Goal: Task Accomplishment & Management: Use online tool/utility

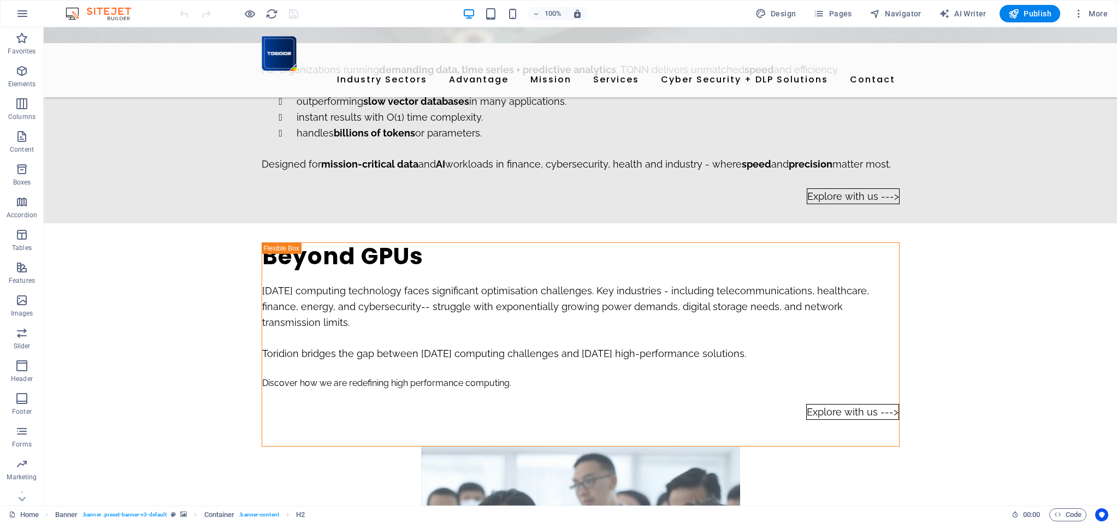
scroll to position [1844, 0]
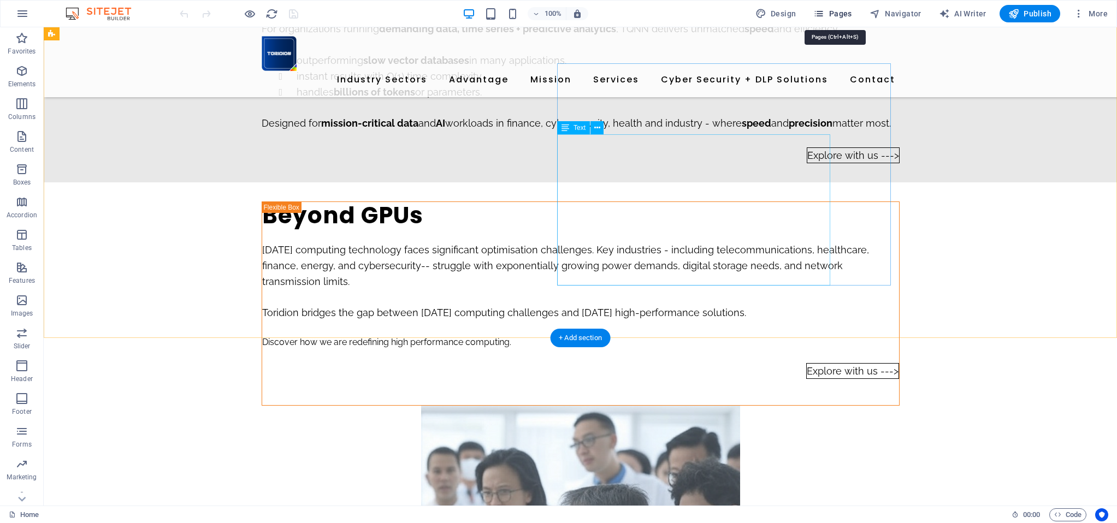
click at [839, 14] on span "Pages" at bounding box center [832, 13] width 38 height 11
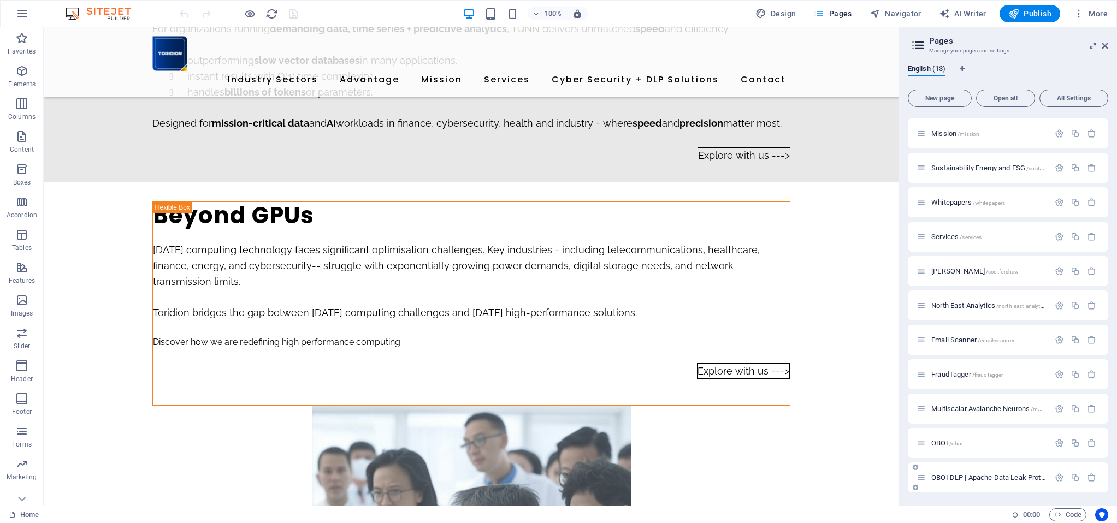
click at [956, 472] on div "OBOI DLP | Apache Data Leak Protection /oboi-dlp" at bounding box center [982, 477] width 133 height 13
click at [952, 479] on span "OBOI DLP | Apache Data Leak Protection /oboi-dlp" at bounding box center [1007, 477] width 153 height 8
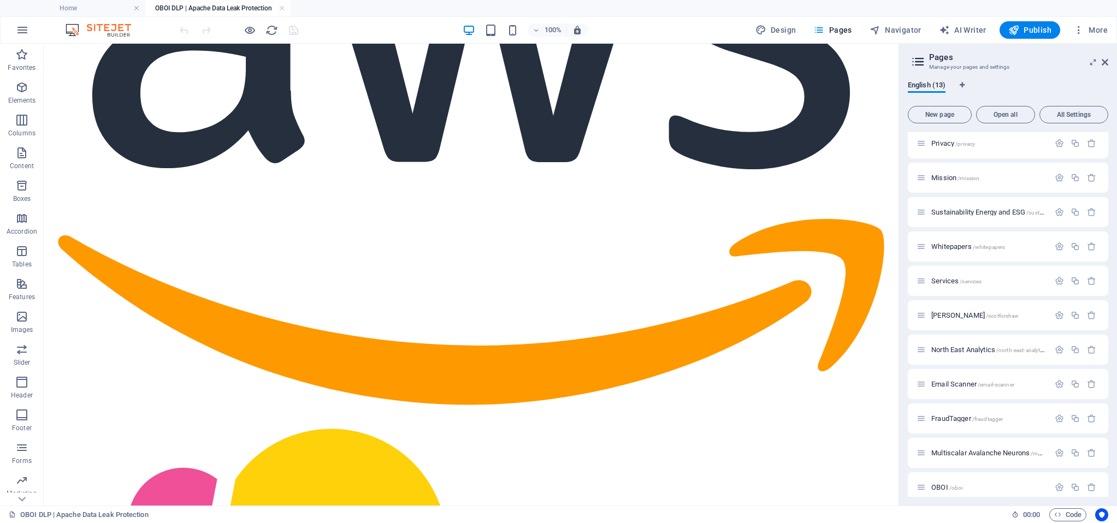
scroll to position [5471, 0]
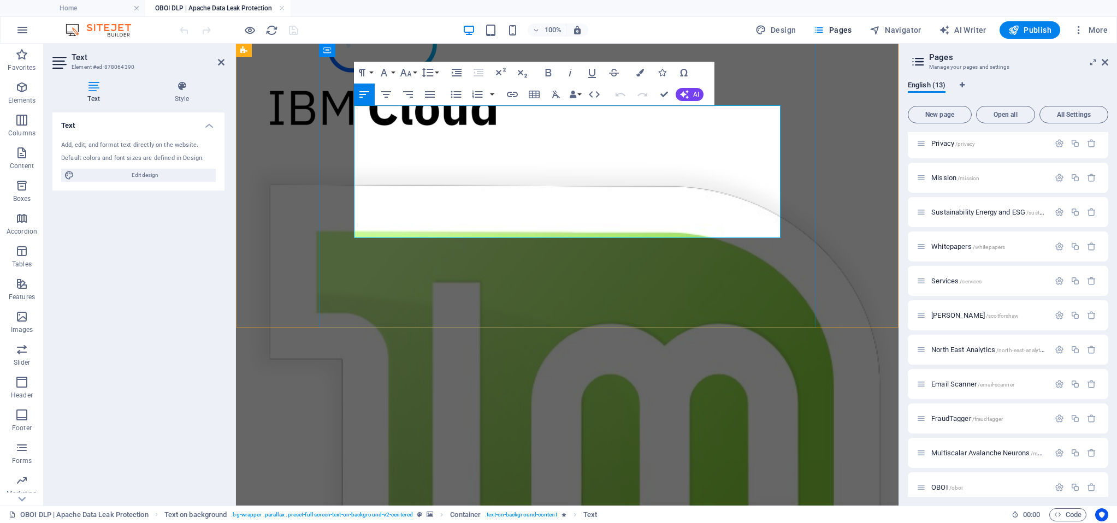
scroll to position [5751, 0]
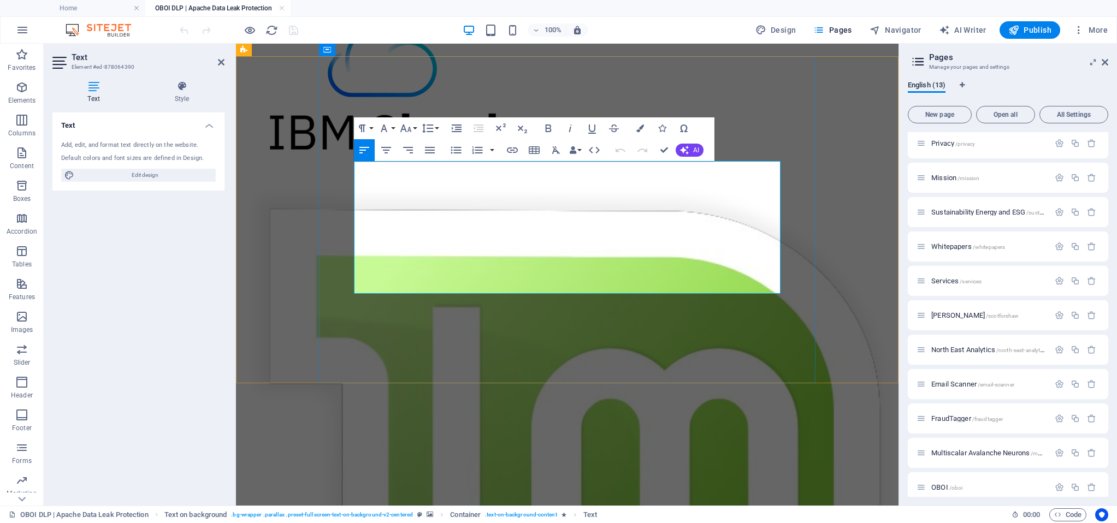
drag, startPoint x: 382, startPoint y: 191, endPoint x: 375, endPoint y: 191, distance: 7.1
drag, startPoint x: 357, startPoint y: 187, endPoint x: 618, endPoint y: 261, distance: 271.4
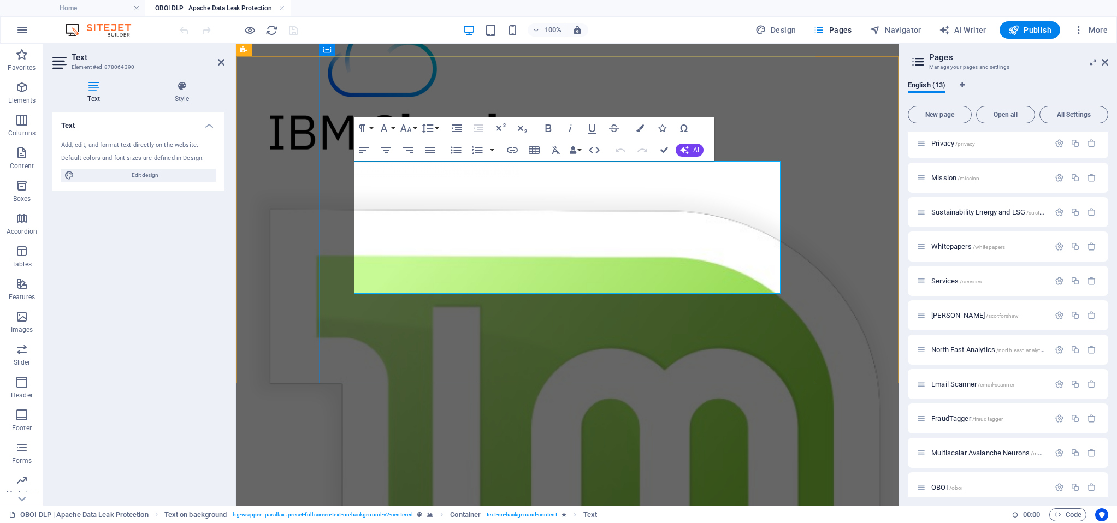
drag, startPoint x: 684, startPoint y: 286, endPoint x: 357, endPoint y: 159, distance: 350.8
click at [412, 129] on button "Font Size" at bounding box center [408, 128] width 21 height 22
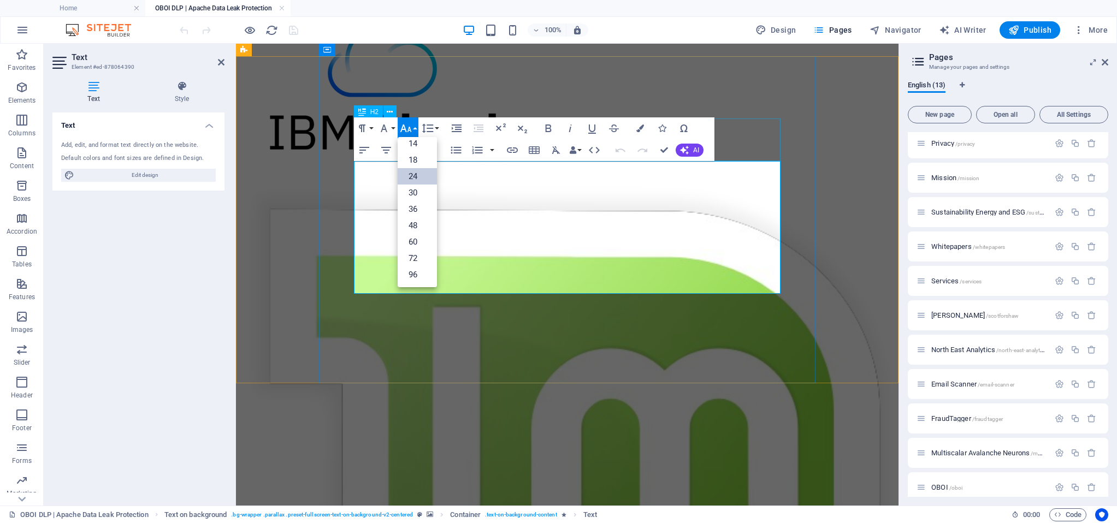
scroll to position [88, 0]
click at [419, 162] on link "18" at bounding box center [417, 160] width 39 height 16
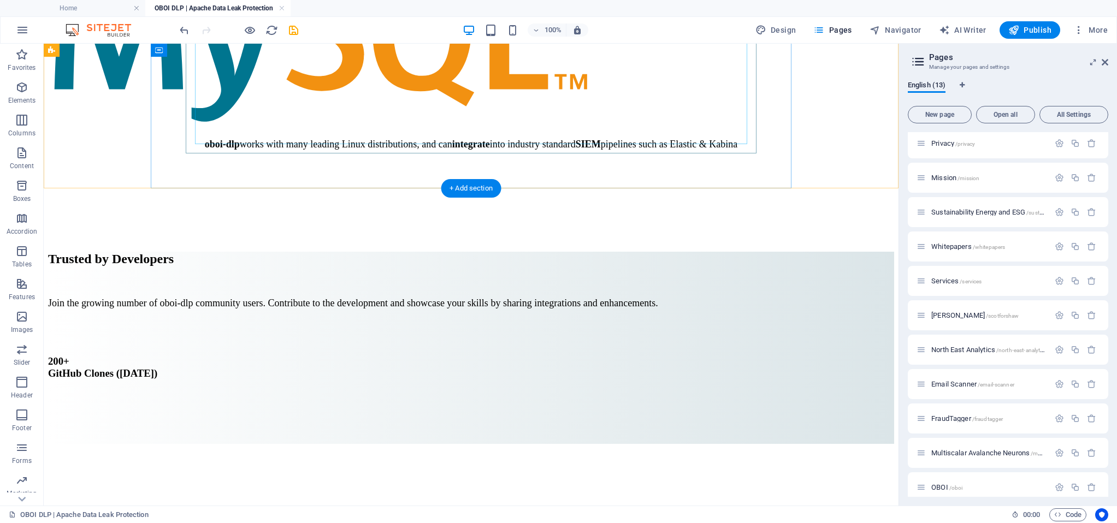
scroll to position [7639, 0]
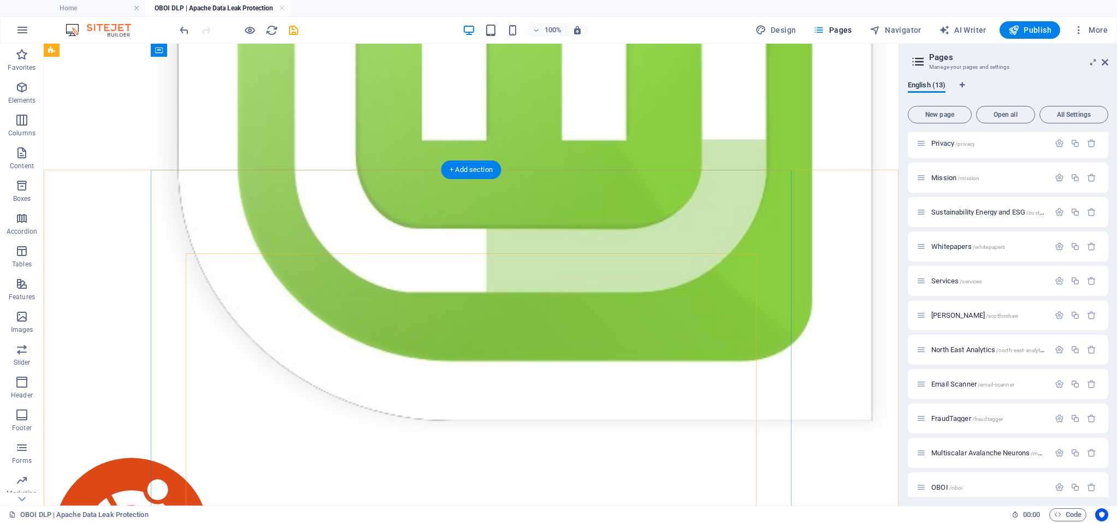
scroll to position [6919, 0]
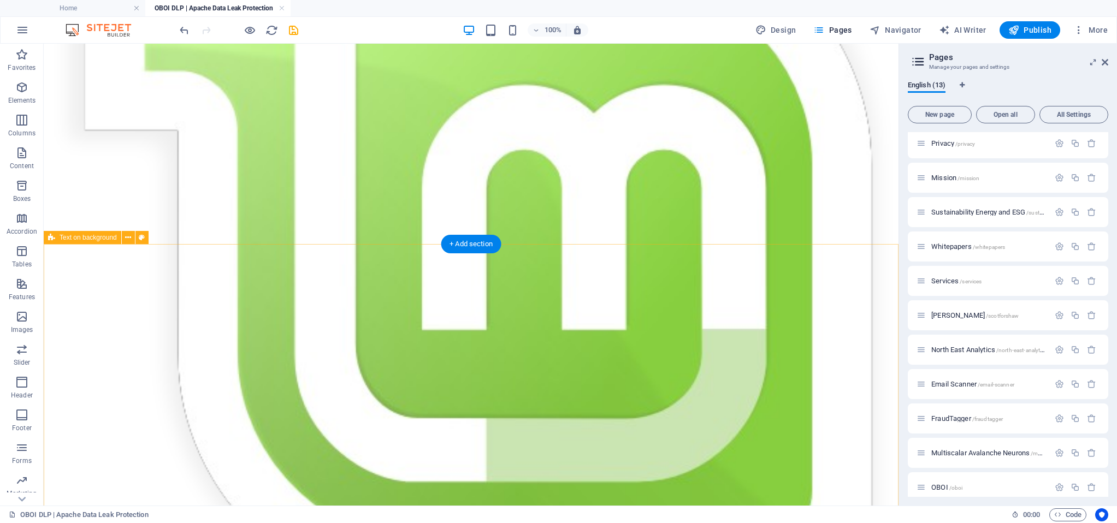
scroll to position [6787, 0]
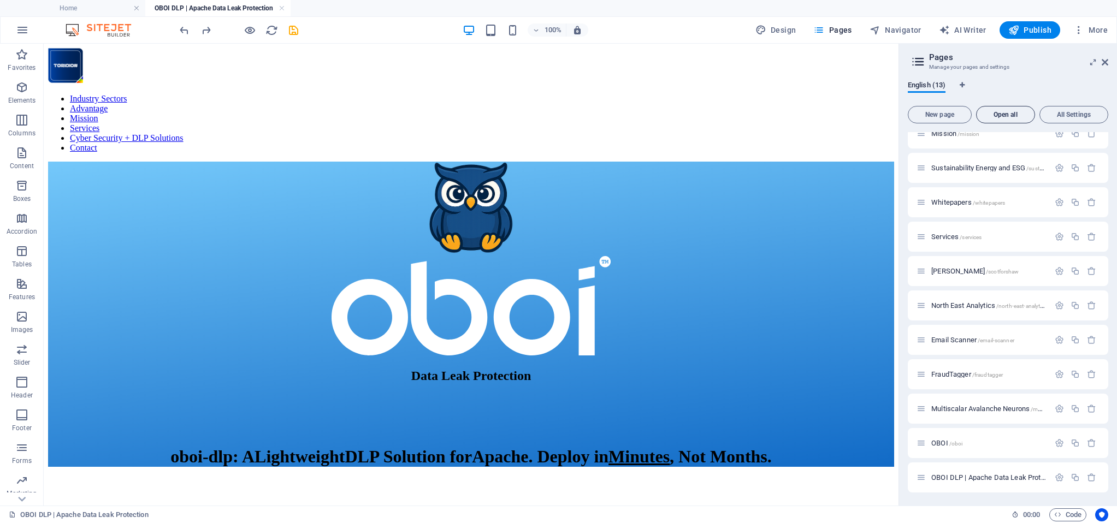
scroll to position [82, 0]
click at [1027, 28] on span "Publish" at bounding box center [1029, 30] width 43 height 11
